Goal: Navigation & Orientation: Find specific page/section

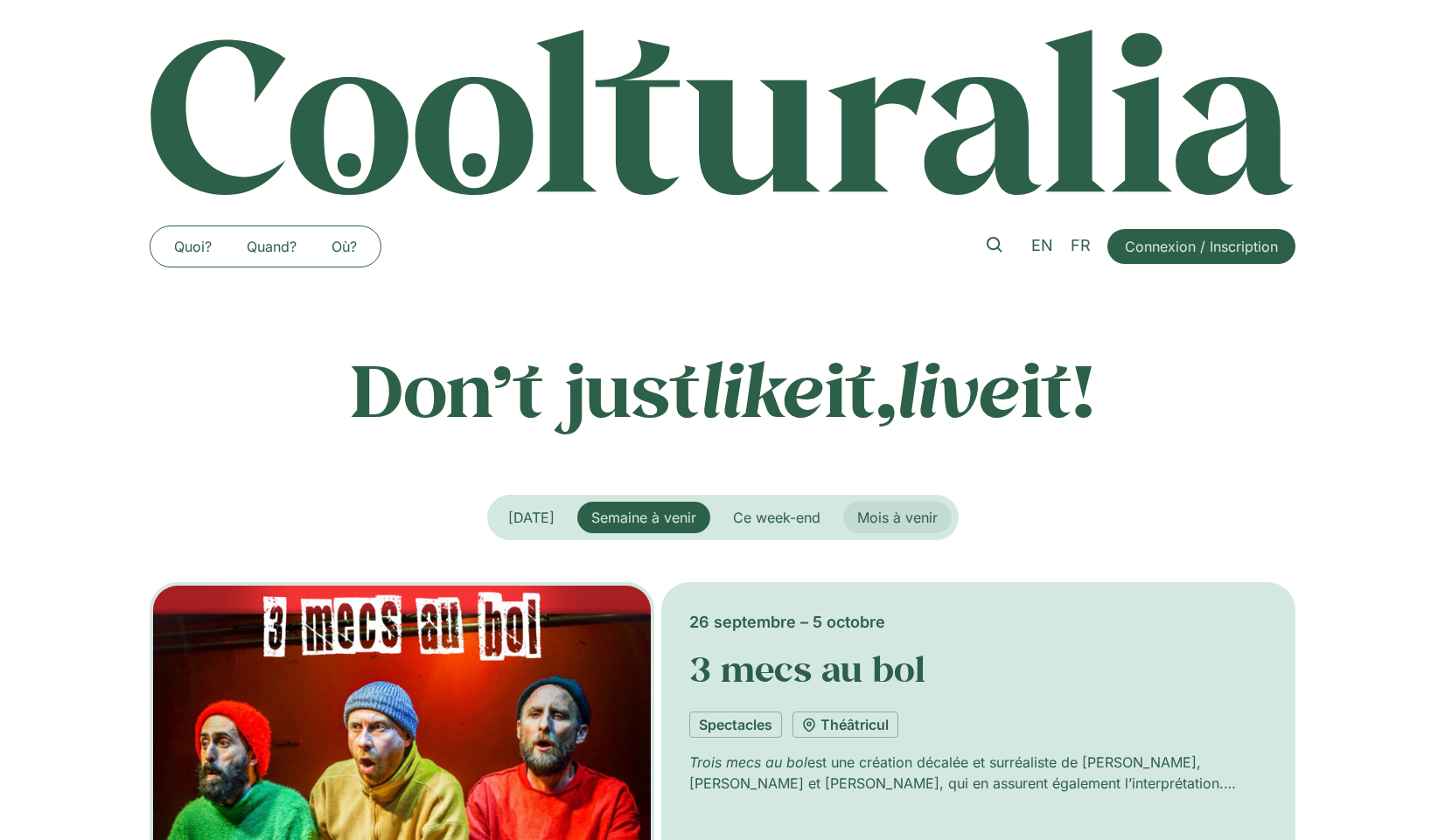
click at [893, 517] on span "Mois à venir" at bounding box center [897, 517] width 80 height 17
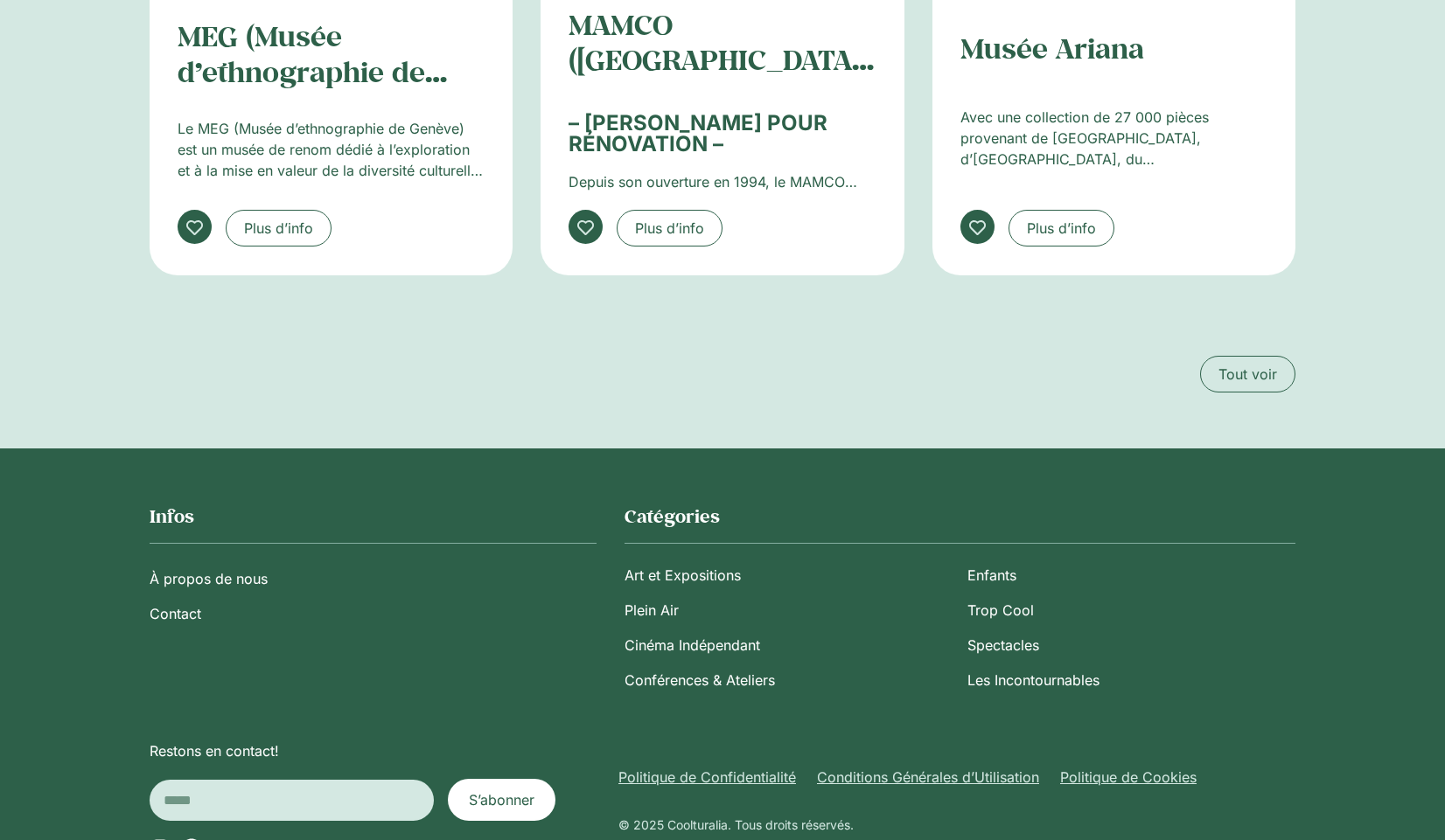
scroll to position [3352, 0]
click at [708, 559] on link "Art et Expositions" at bounding box center [788, 576] width 328 height 35
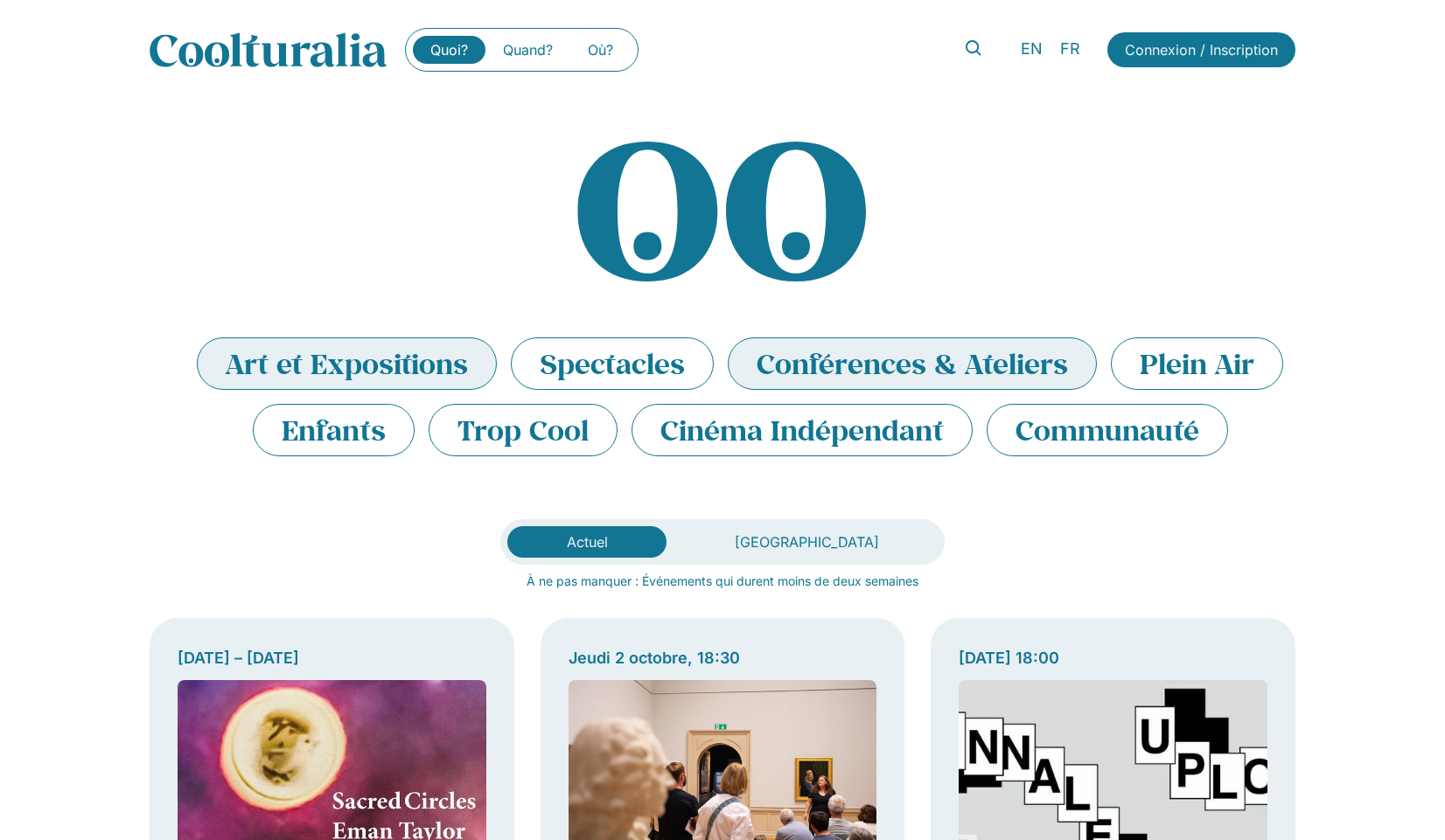
click at [799, 355] on li "Conférences & Ateliers" at bounding box center [912, 363] width 369 height 52
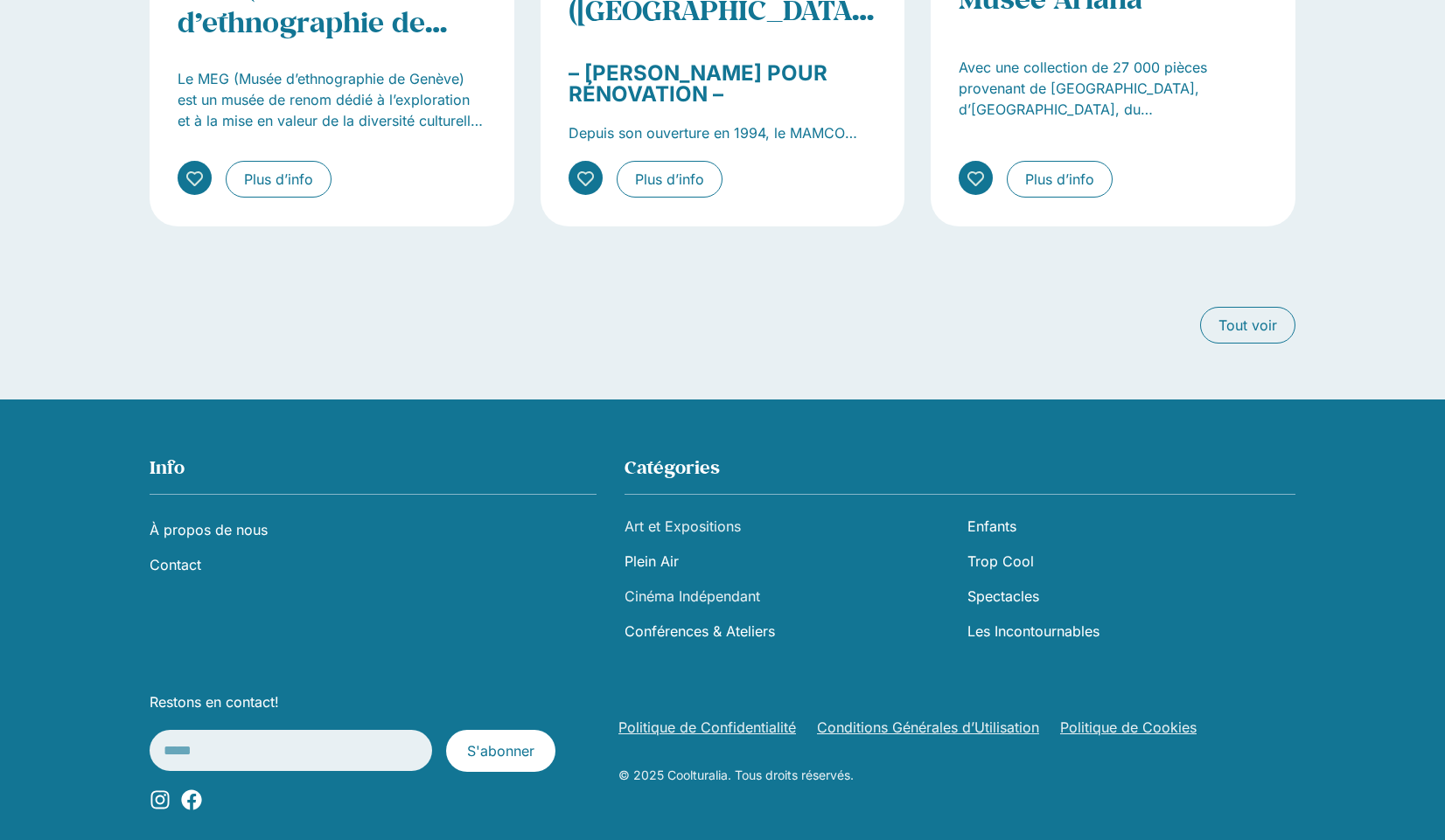
scroll to position [2524, 0]
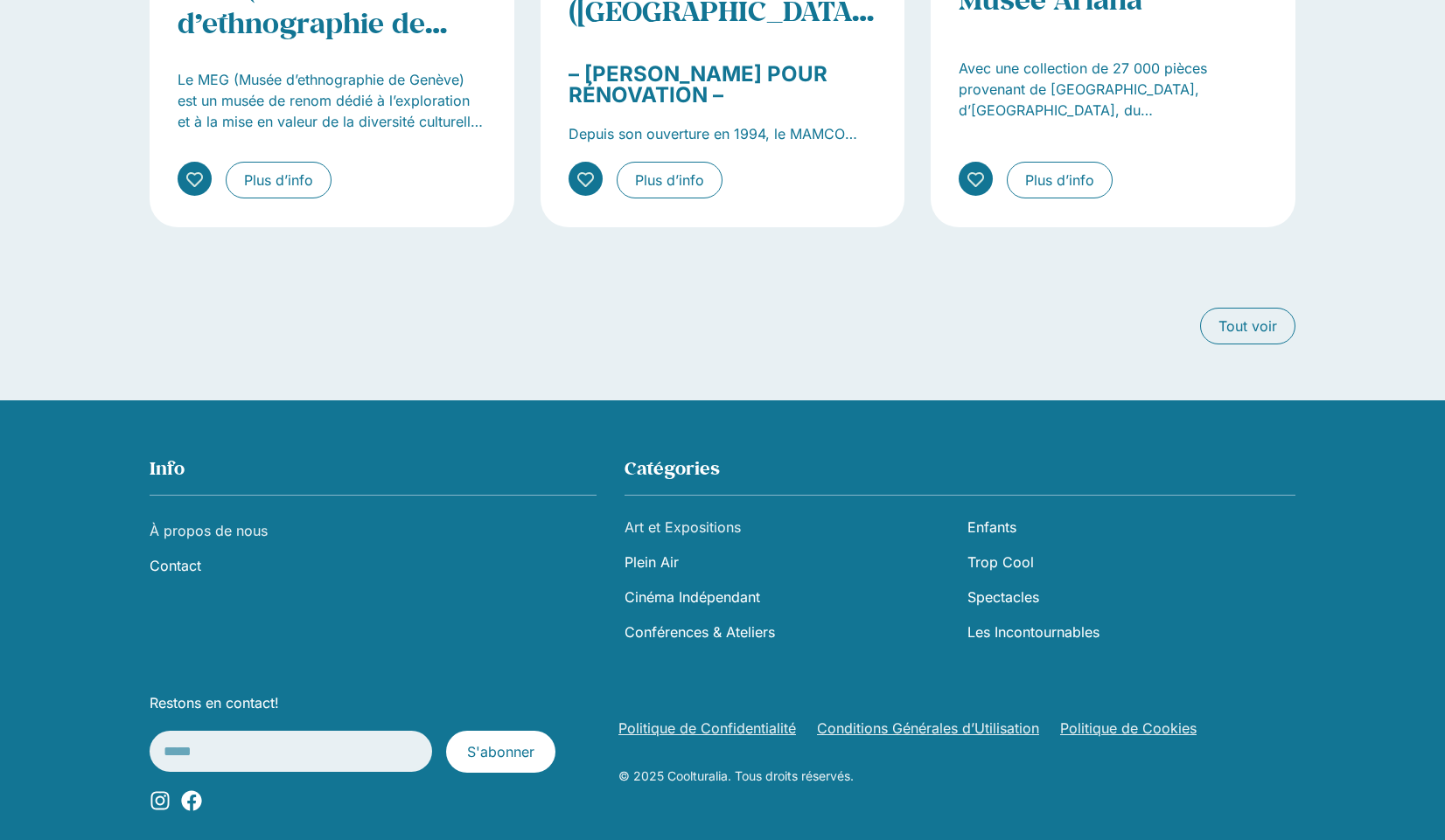
click at [202, 514] on link "À propos de nous" at bounding box center [372, 531] width 447 height 35
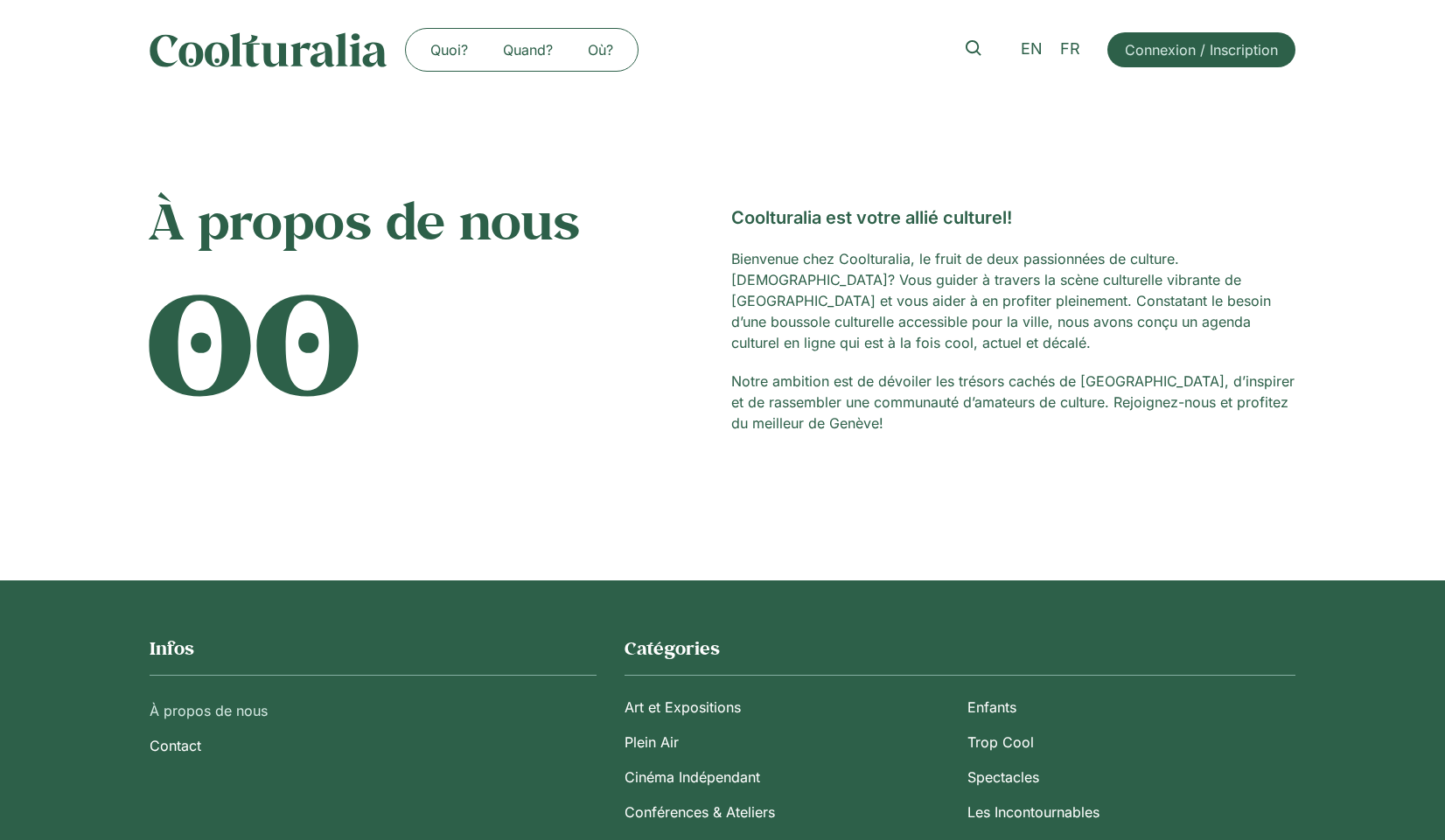
click at [299, 47] on img at bounding box center [268, 49] width 238 height 35
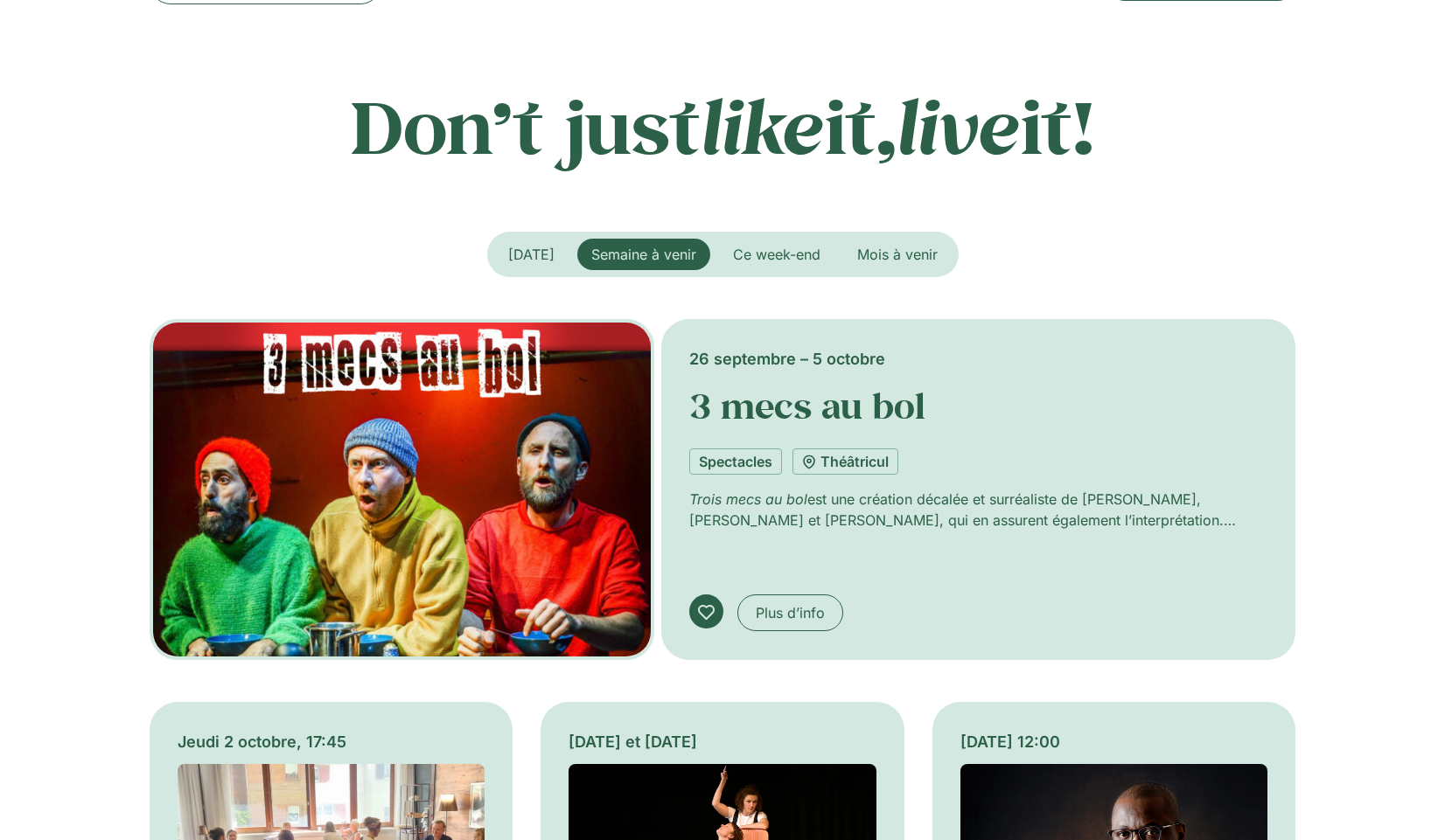
scroll to position [264, 0]
